Goal: Navigation & Orientation: Find specific page/section

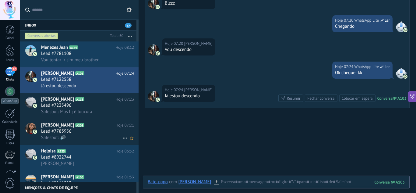
click at [75, 137] on div "Salesbot: 🔊" at bounding box center [87, 137] width 93 height 6
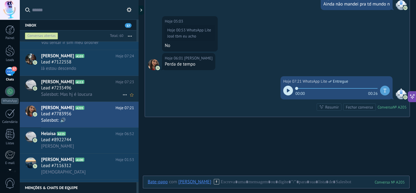
scroll to position [18, 0]
click at [97, 86] on div "Lead #7235496" at bounding box center [87, 88] width 93 height 6
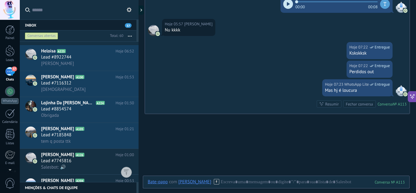
scroll to position [190, 0]
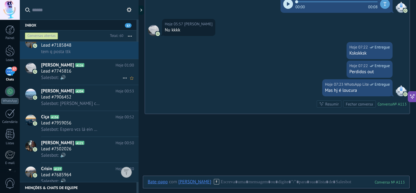
click at [97, 83] on div "[PERSON_NAME] A126 Hoje 01:00 Lead #7745816 Salesbot: 🔊" at bounding box center [89, 72] width 97 height 26
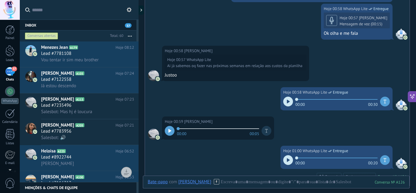
scroll to position [504, 0]
